Goal: Information Seeking & Learning: Learn about a topic

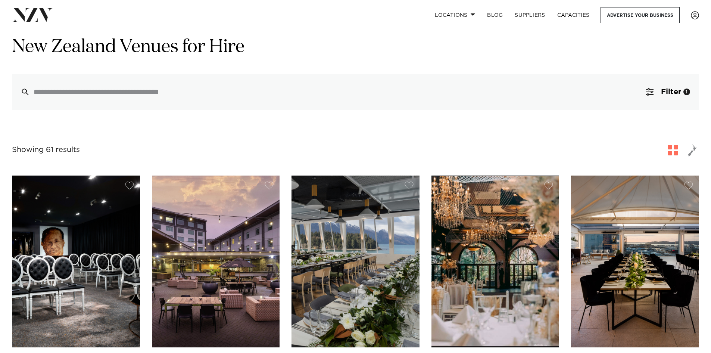
scroll to position [37, 0]
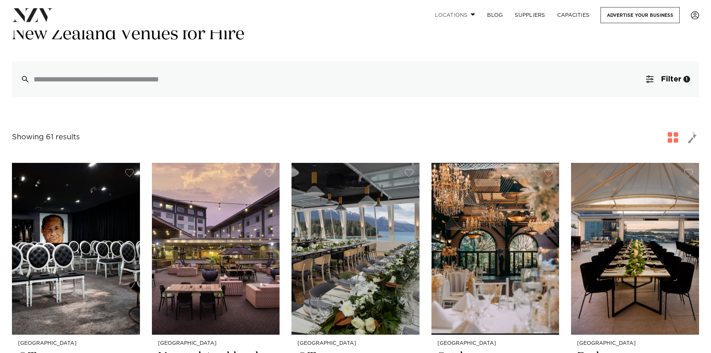
click at [470, 15] on span at bounding box center [472, 14] width 5 height 3
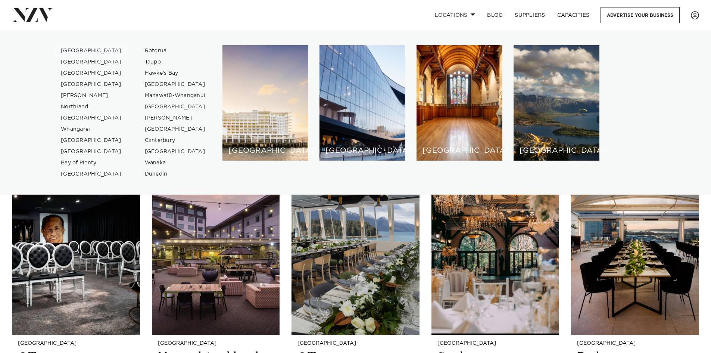
click at [74, 52] on link "[GEOGRAPHIC_DATA]" at bounding box center [91, 50] width 73 height 11
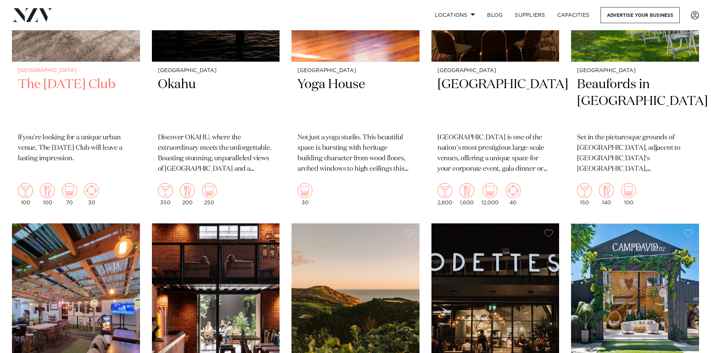
scroll to position [7126, 0]
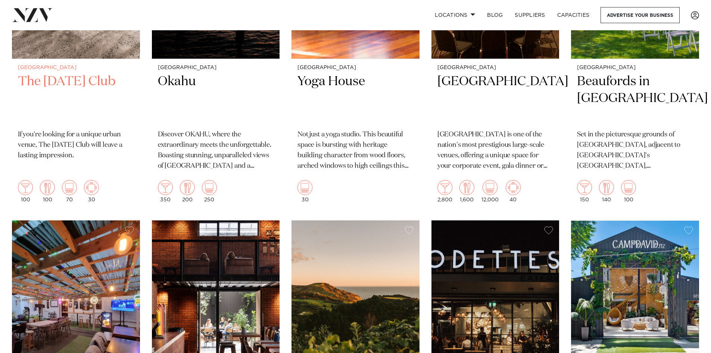
click at [77, 73] on h2 "The [DATE] Club" at bounding box center [76, 98] width 116 height 50
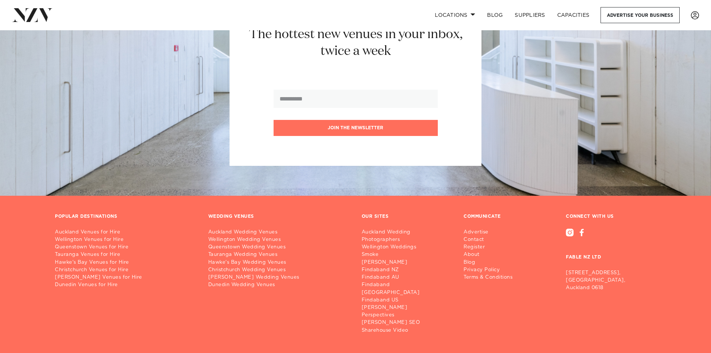
scroll to position [8432, 0]
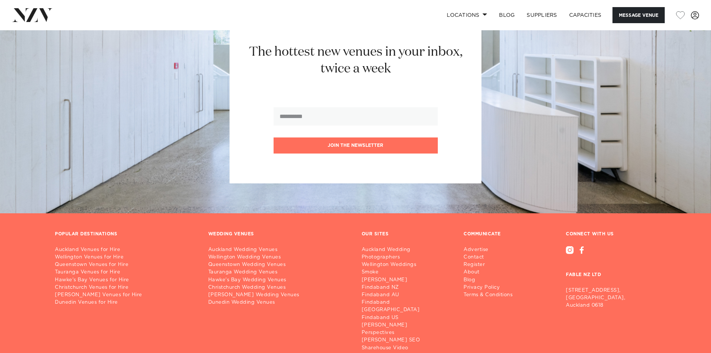
scroll to position [1567, 0]
